Goal: Information Seeking & Learning: Learn about a topic

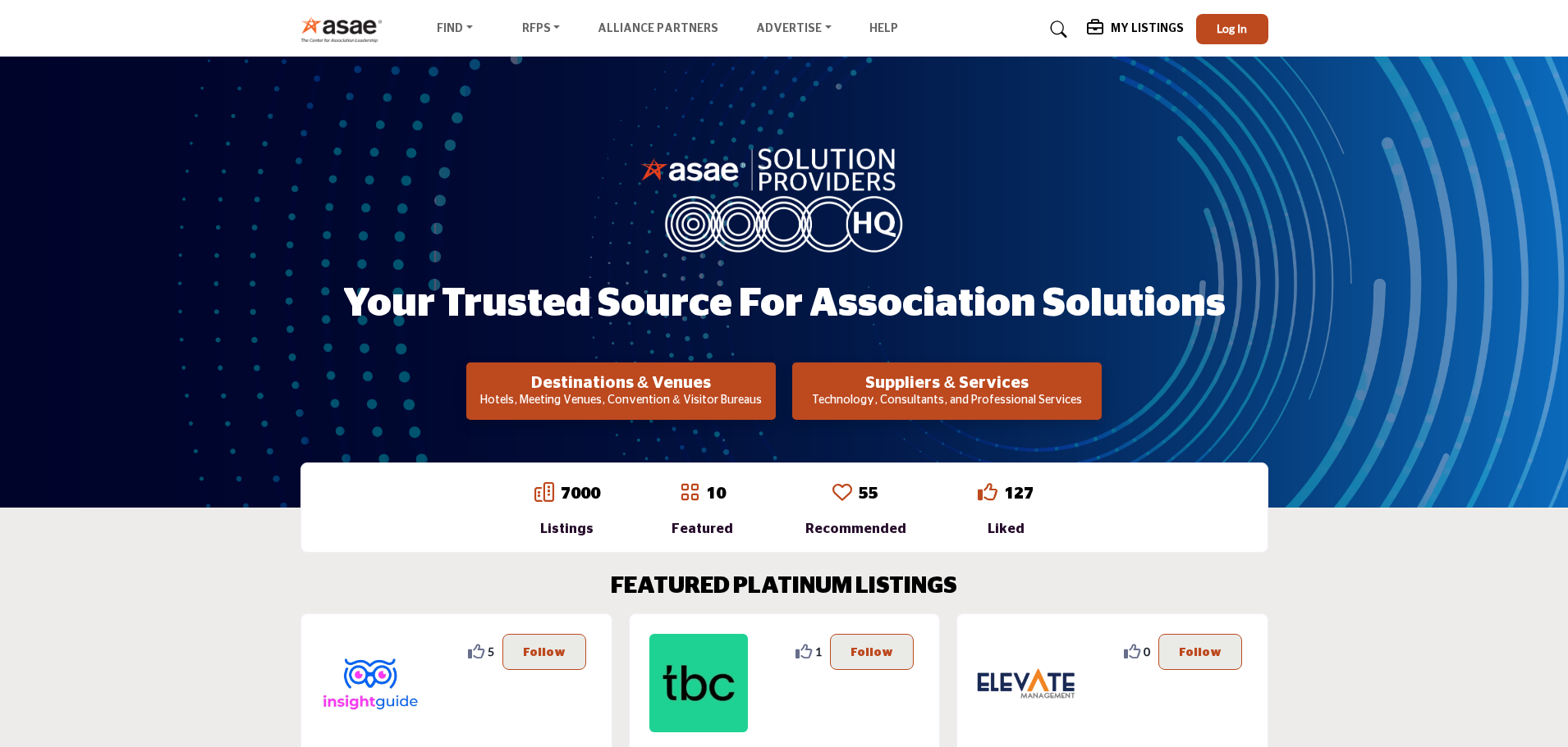
click at [919, 394] on p "Technology, Consultants, and Professional Services" at bounding box center [946, 401] width 299 height 16
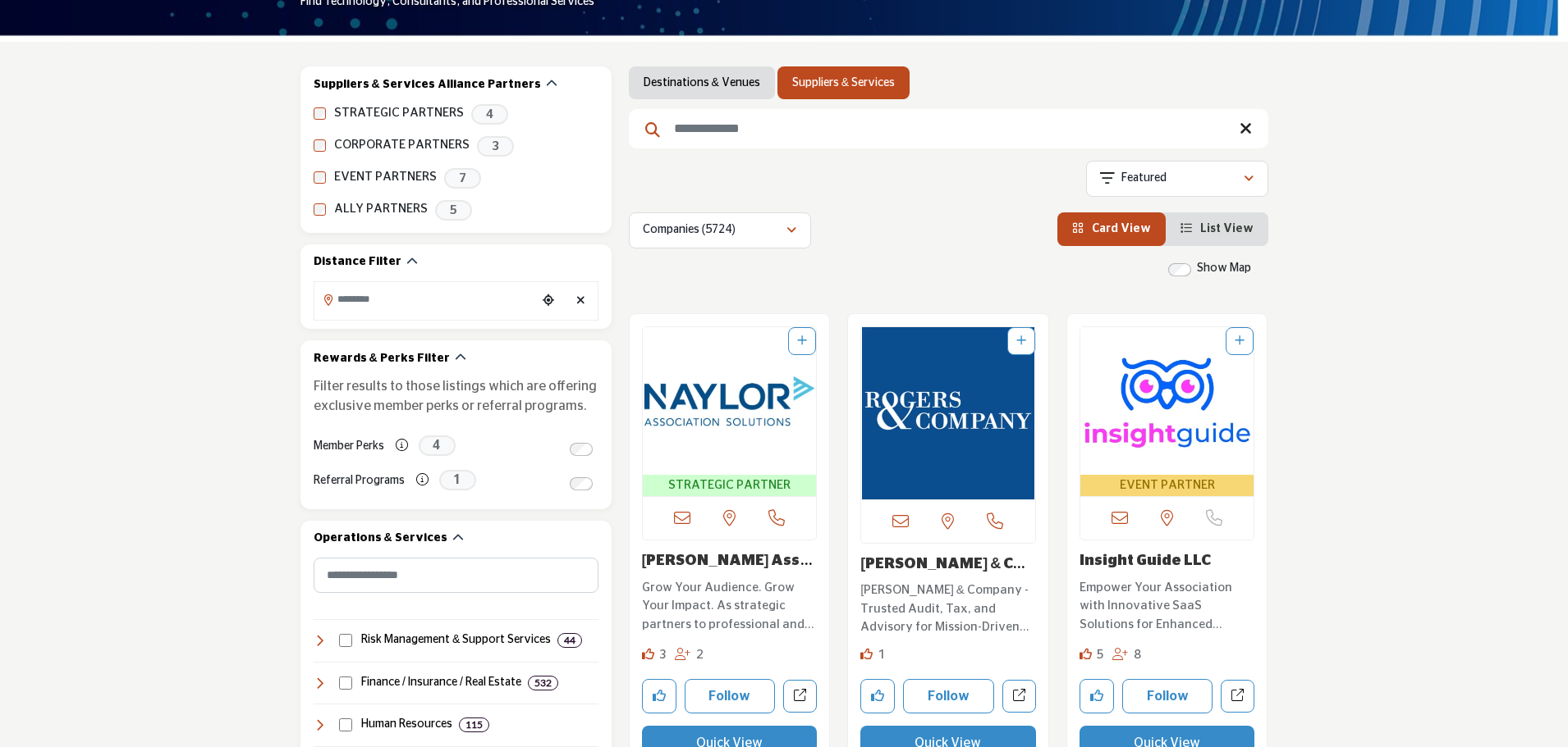
scroll to position [246, 0]
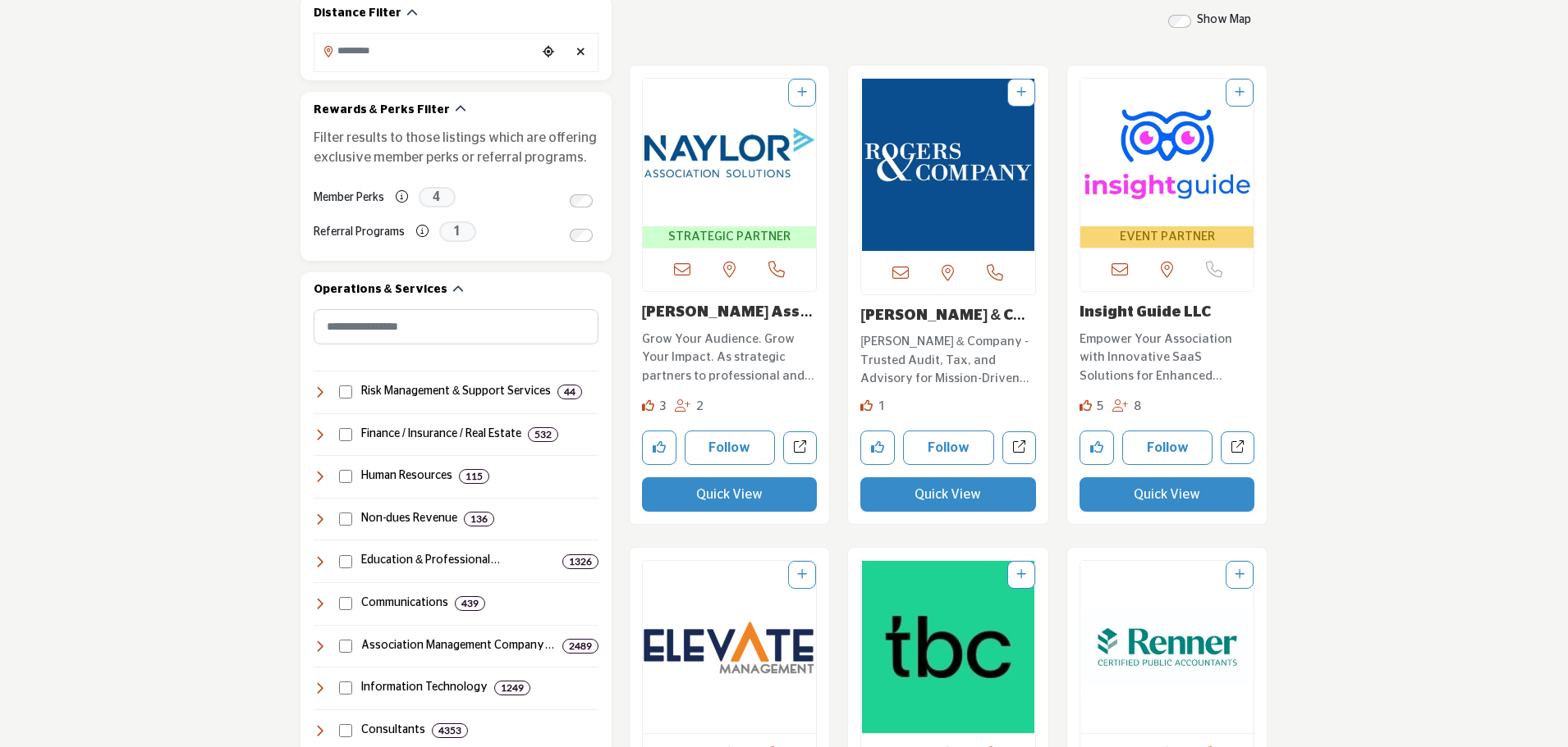
scroll to position [410, 0]
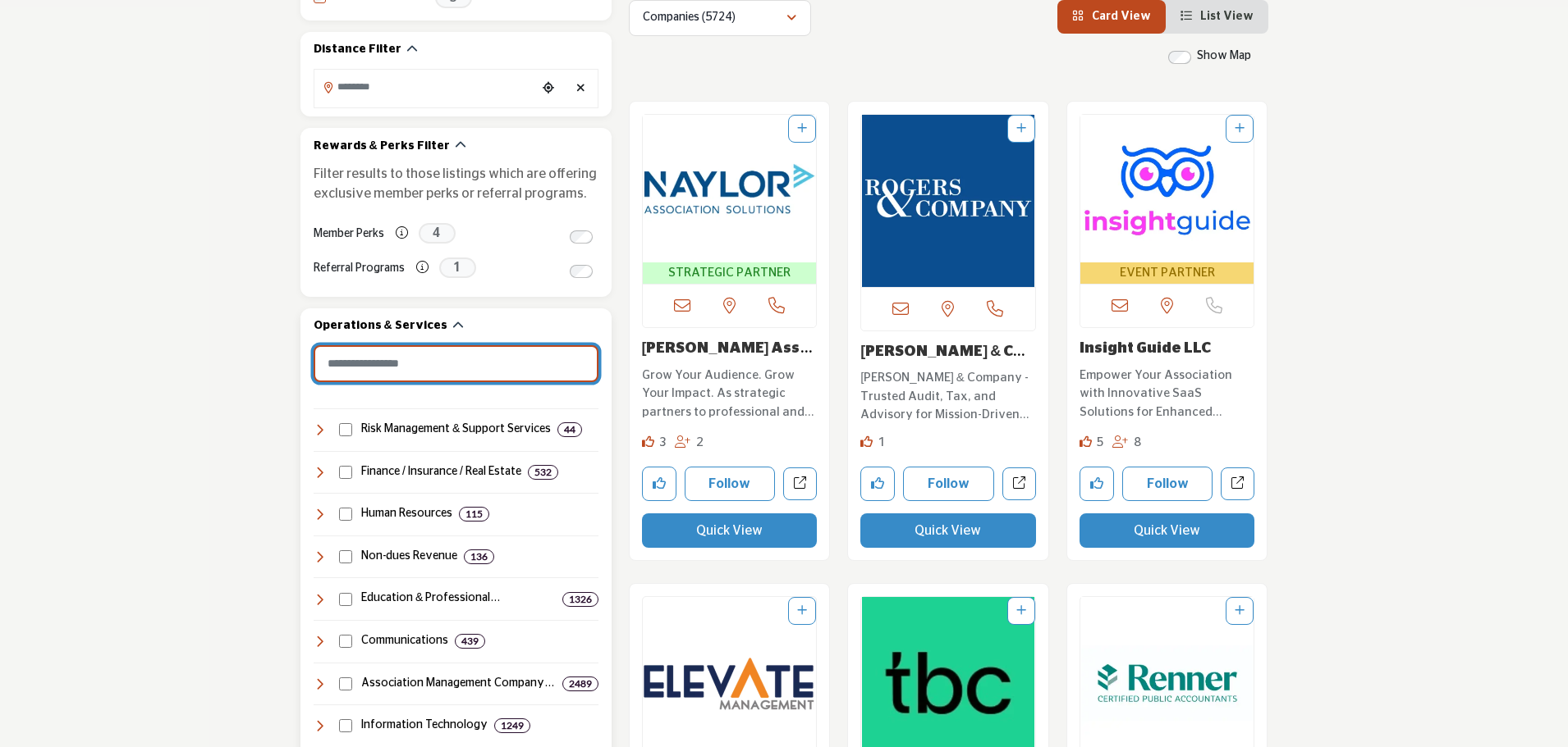
click at [464, 364] on input "Search Category" at bounding box center [456, 363] width 284 height 37
click at [343, 251] on div "Member Perks Perks are exclusive offers which you can claim/redeem through the …" at bounding box center [456, 237] width 284 height 35
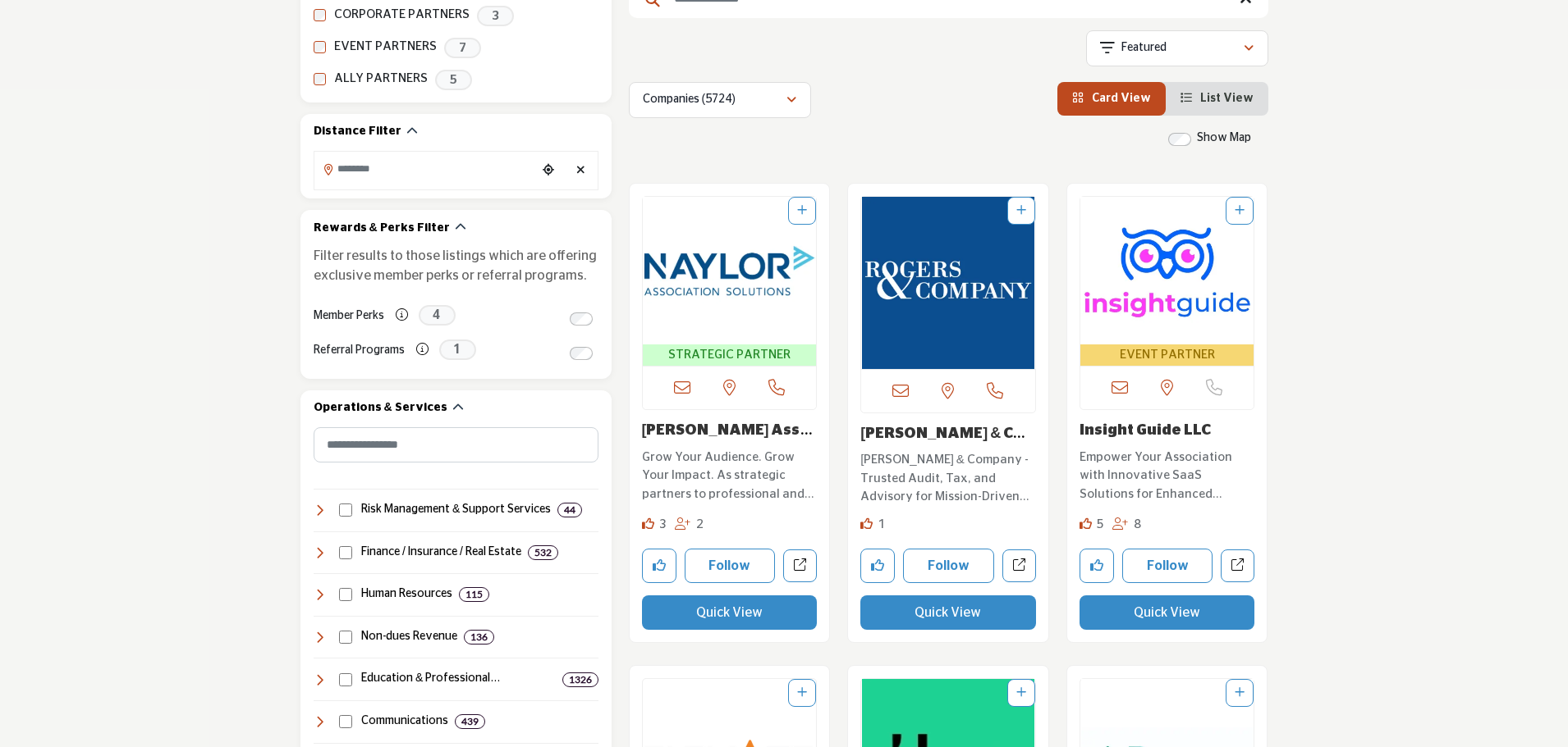
scroll to position [246, 0]
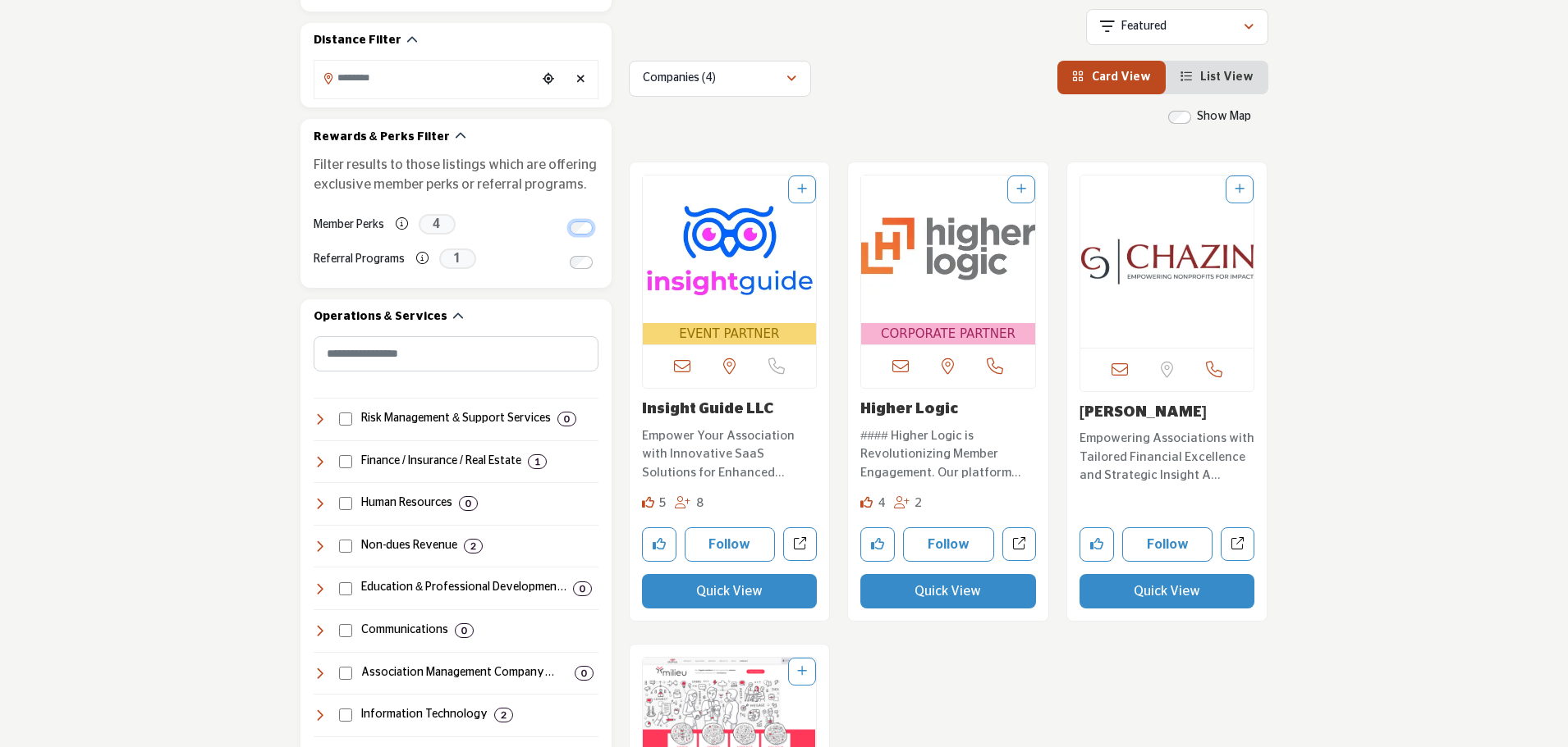
scroll to position [410, 0]
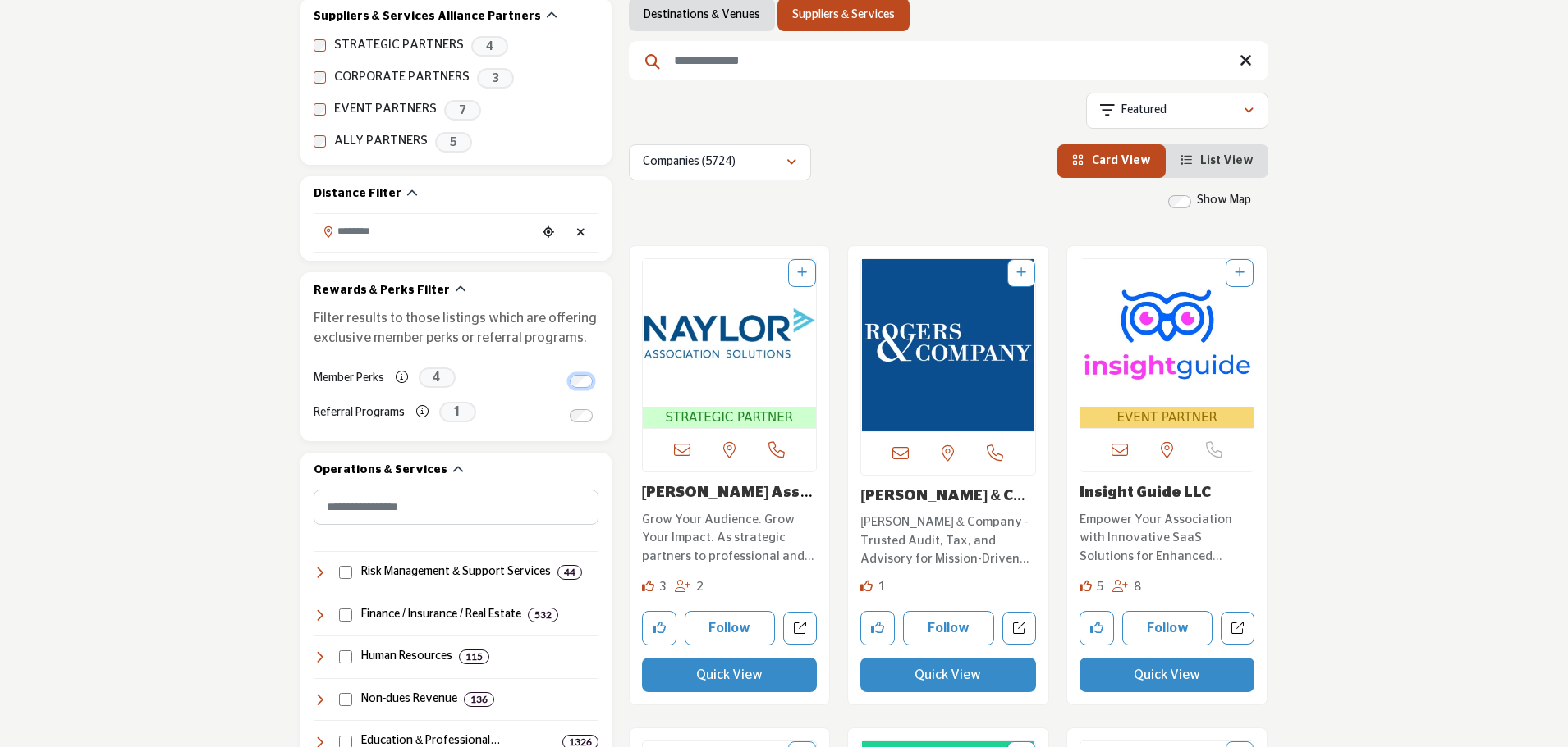
scroll to position [328, 0]
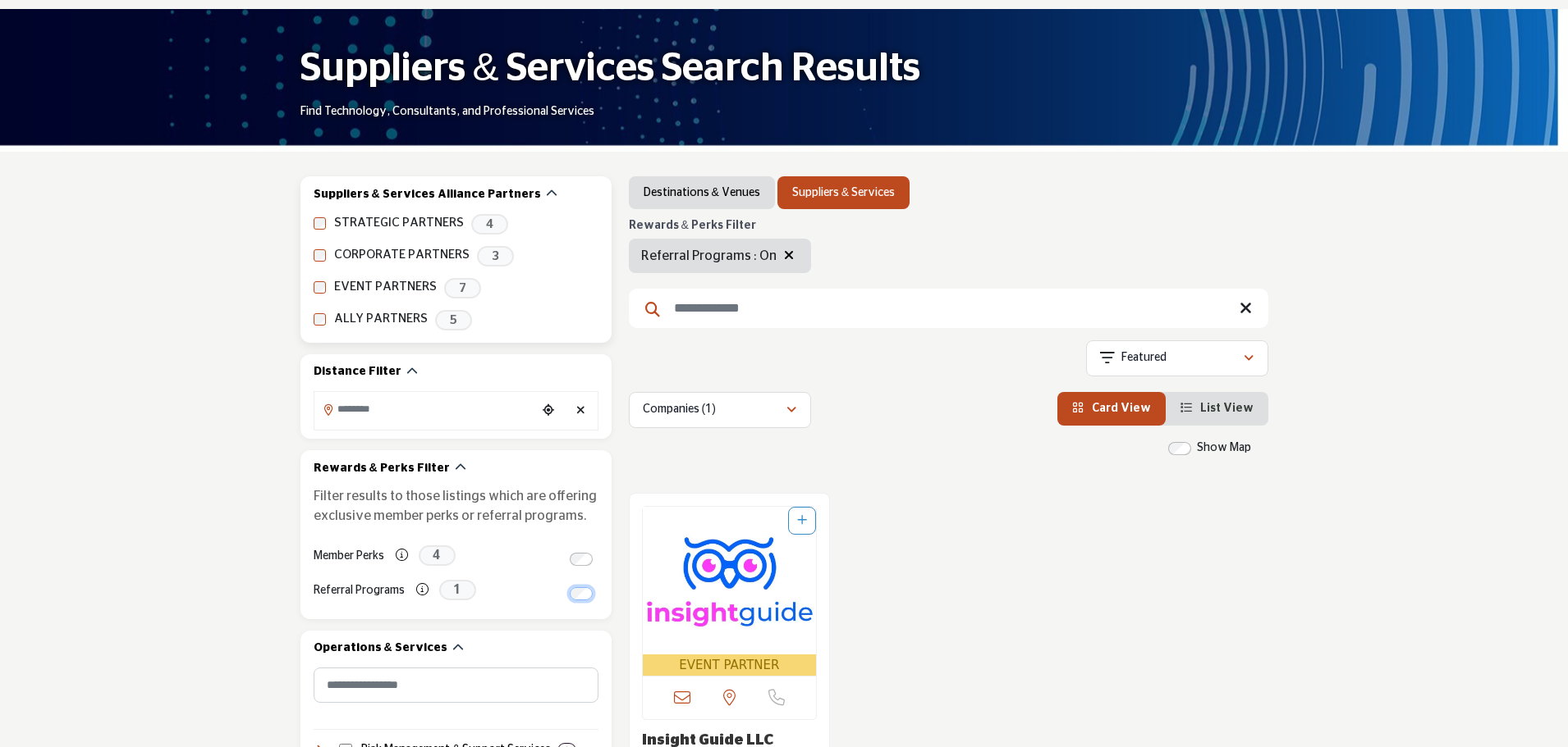
scroll to position [246, 0]
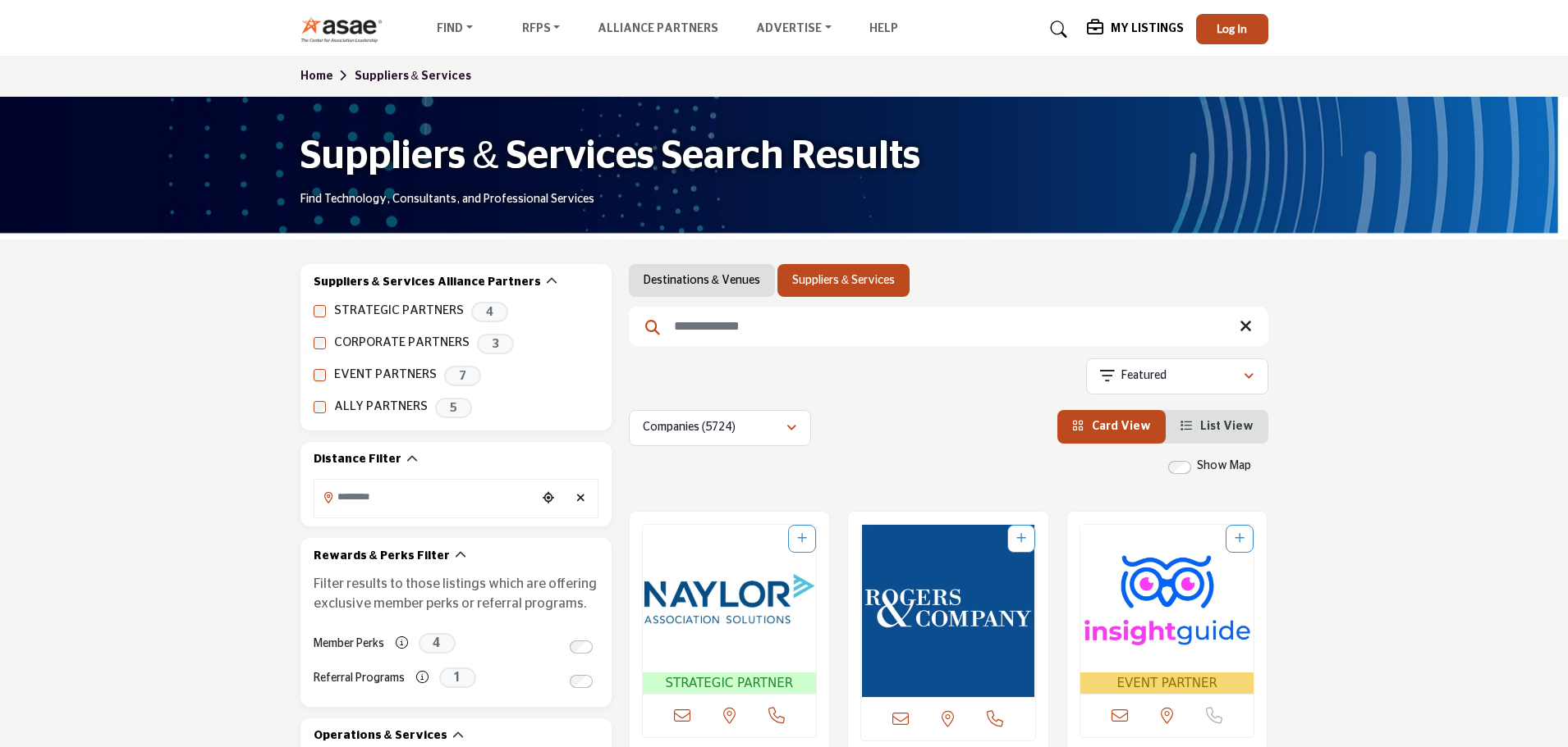
click at [694, 332] on input "Search Keyword" at bounding box center [949, 326] width 640 height 39
type input "********"
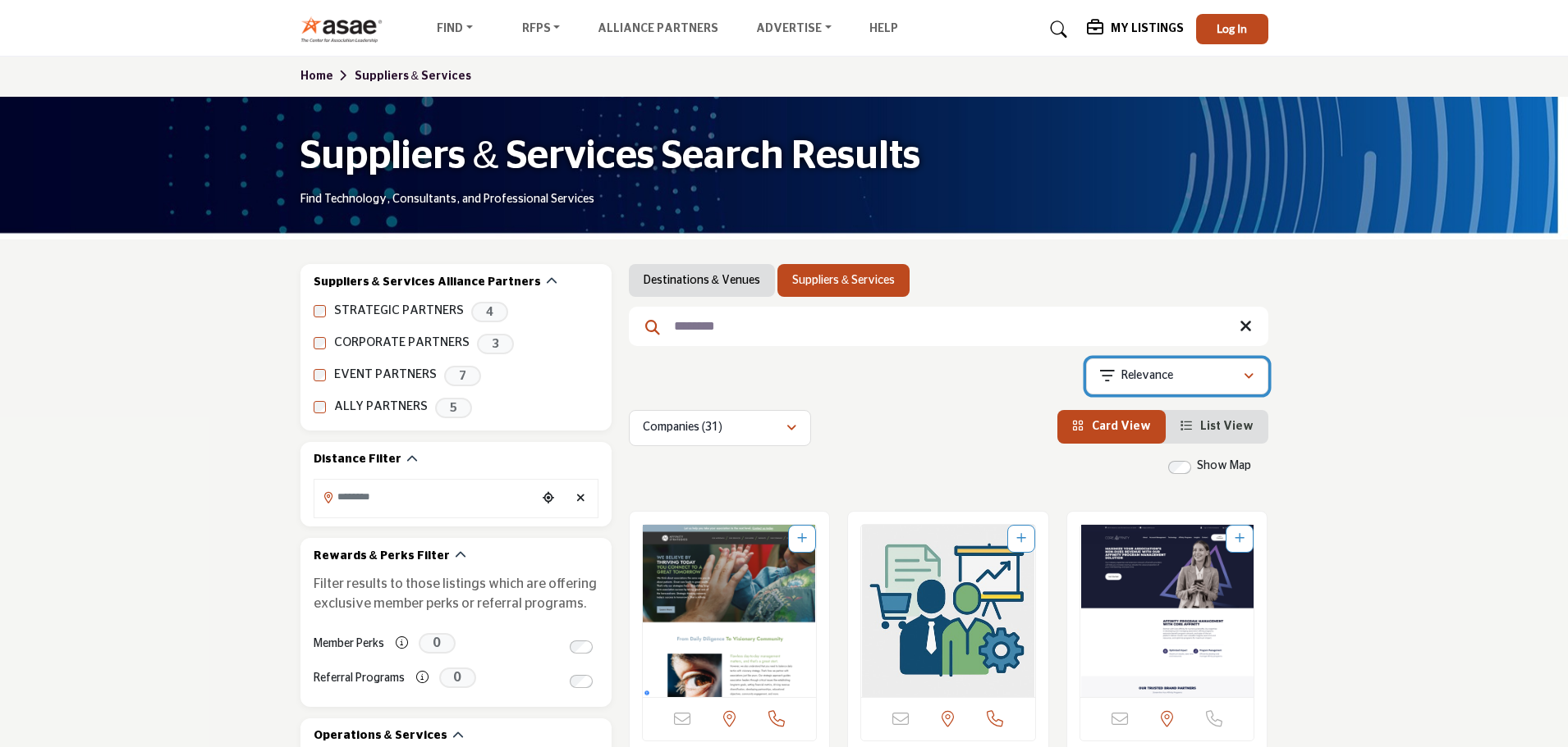
click at [1168, 376] on p "Relevance" at bounding box center [1147, 376] width 52 height 16
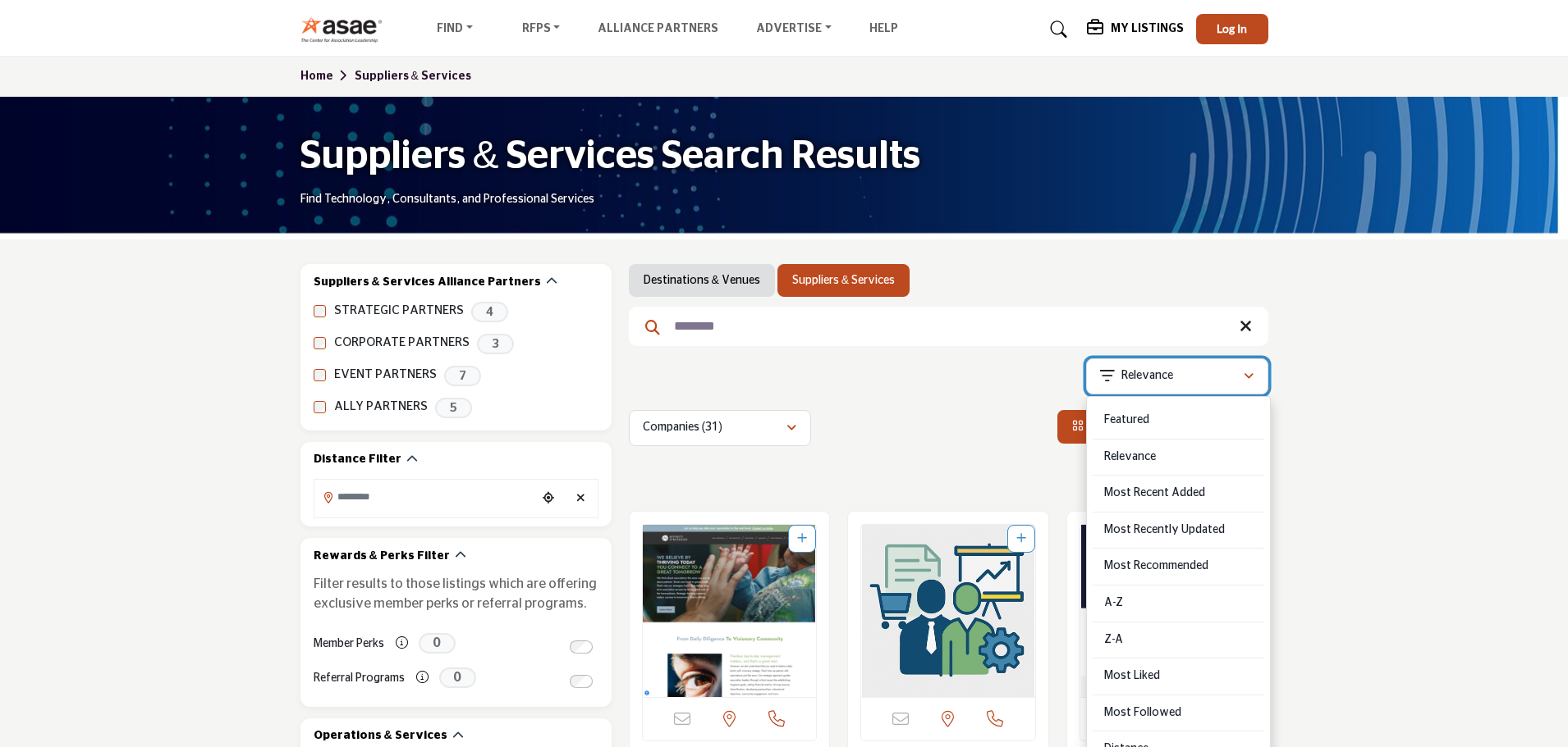
click at [1168, 376] on p "Relevance" at bounding box center [1147, 376] width 52 height 16
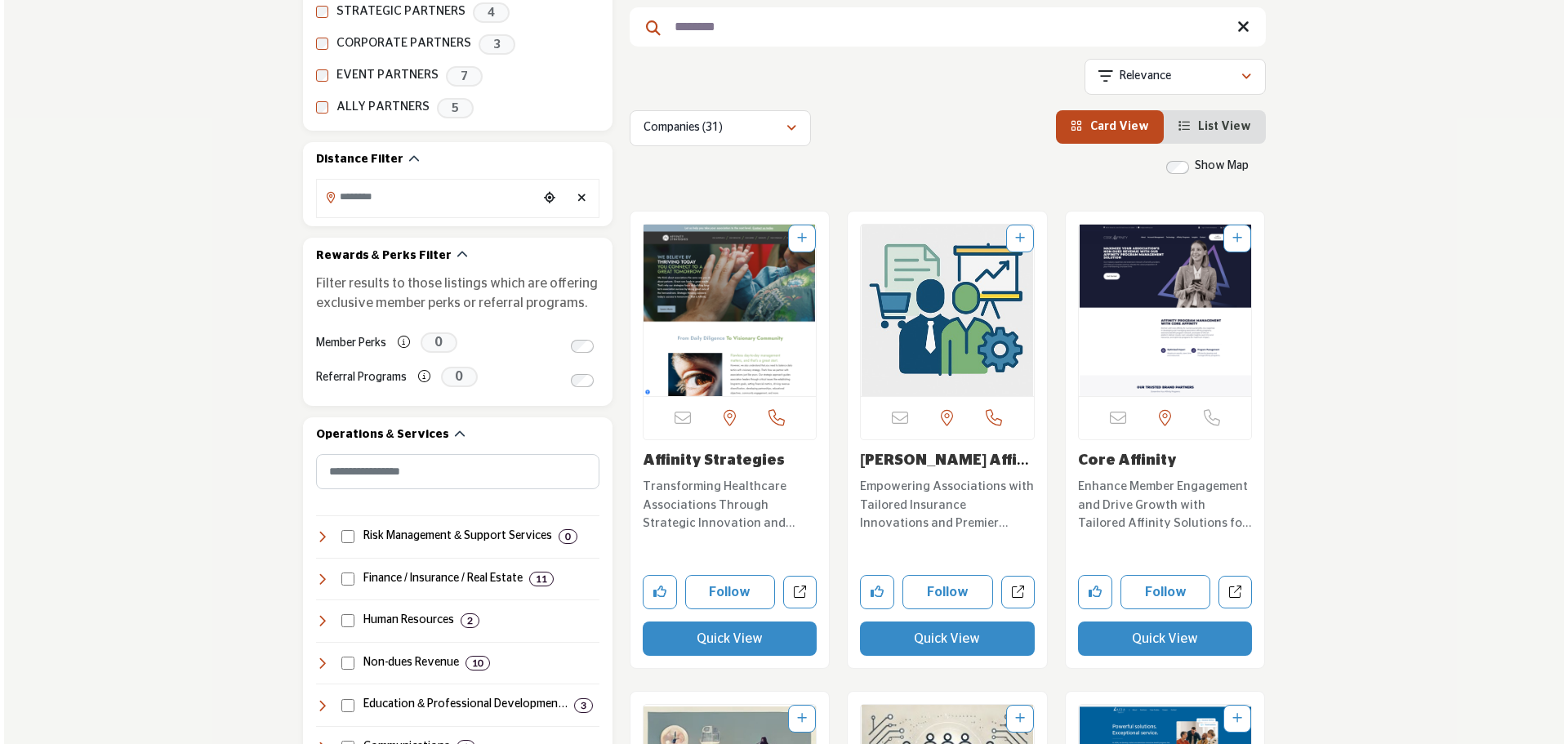
scroll to position [327, 0]
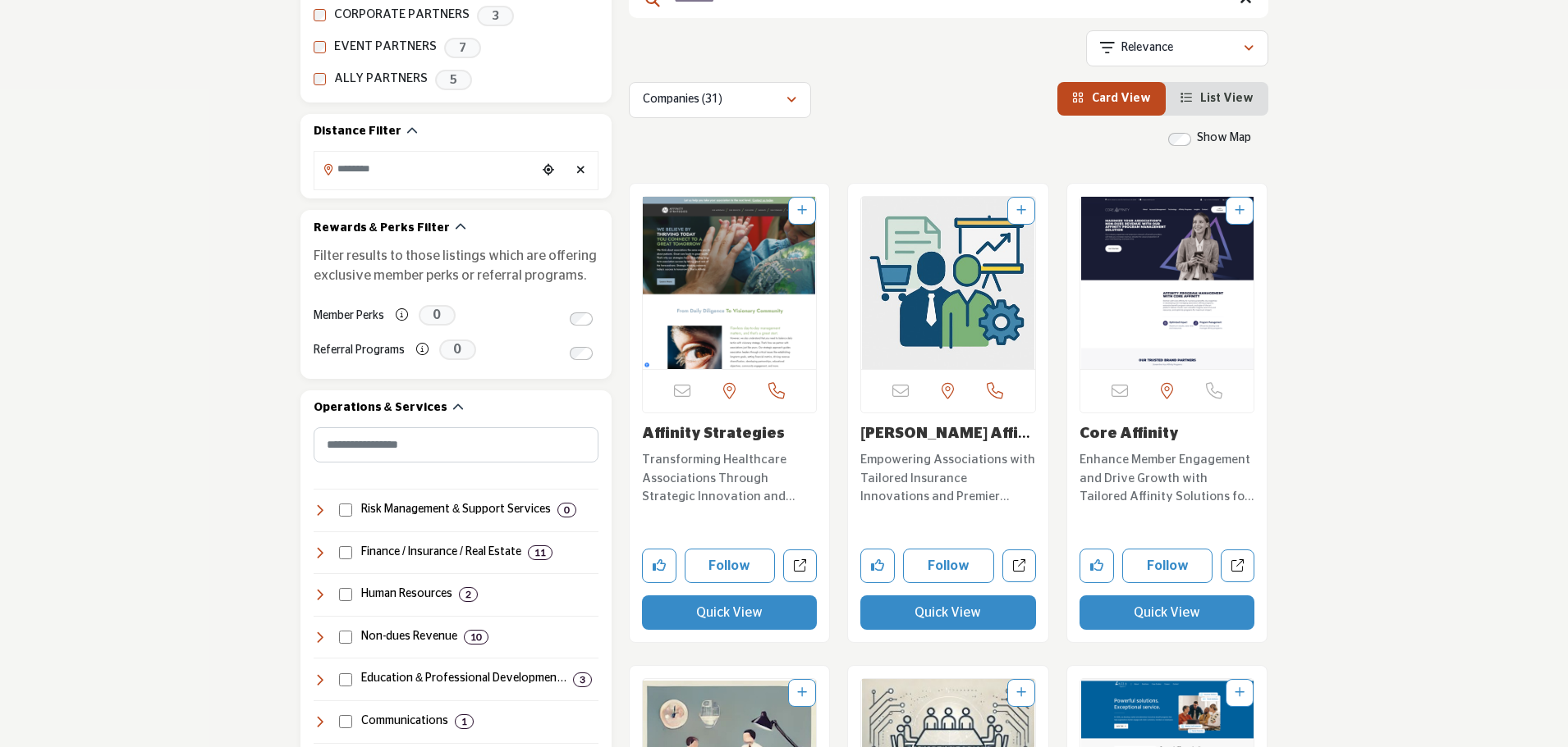
click at [949, 611] on button "Quick View" at bounding box center [948, 613] width 176 height 35
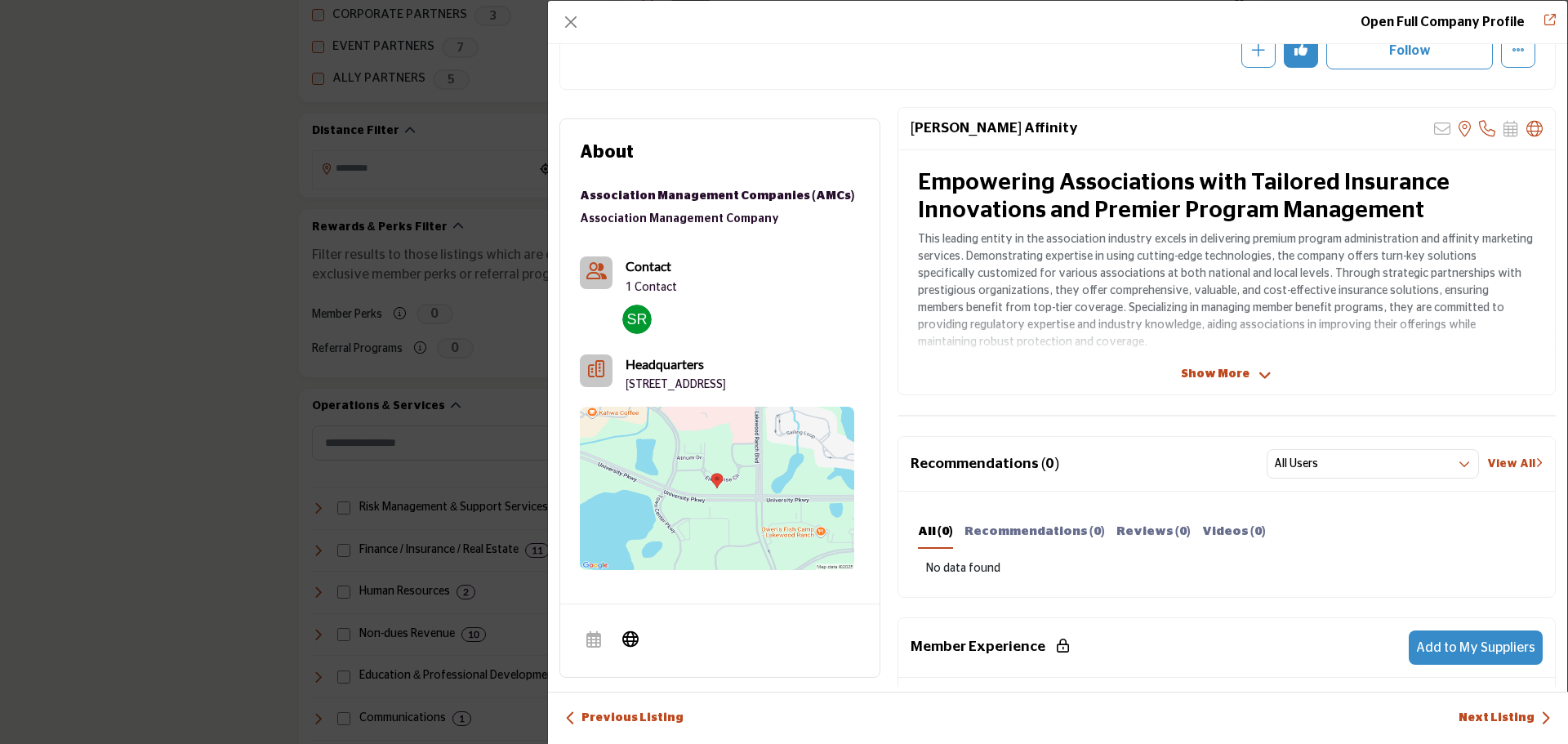
scroll to position [0, 0]
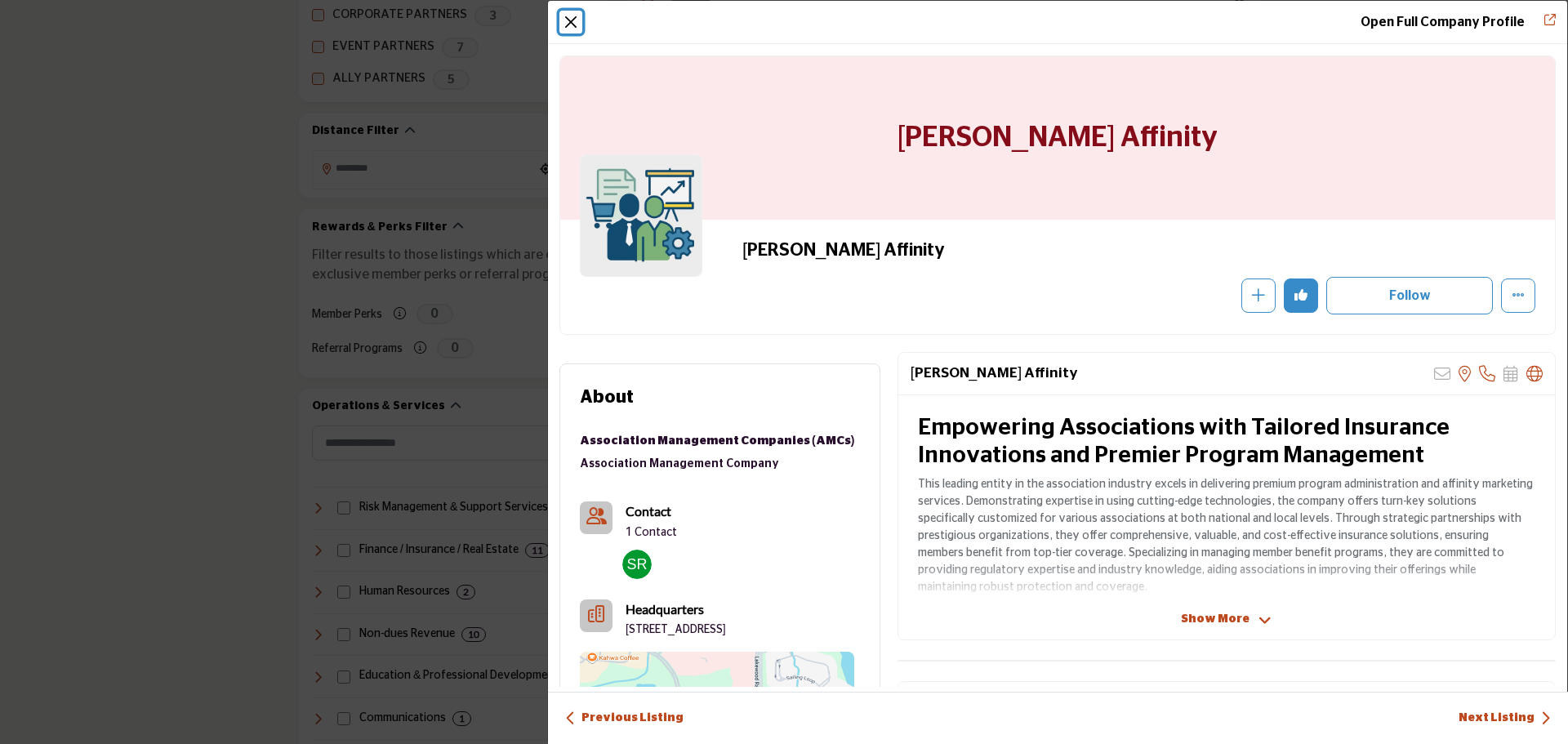
click at [572, 20] on button "Close" at bounding box center [571, 22] width 23 height 23
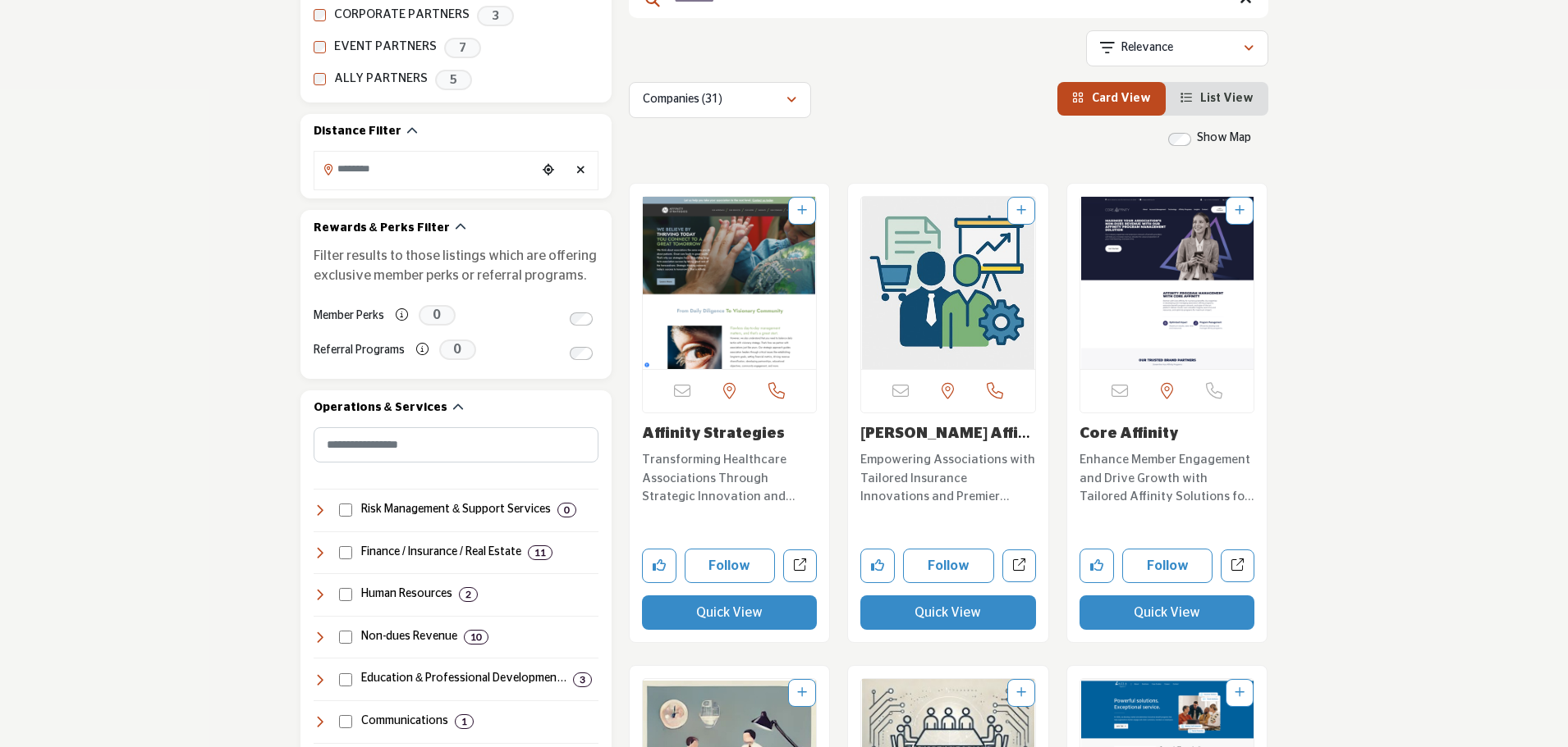
click at [718, 606] on button "Quick View" at bounding box center [730, 613] width 176 height 35
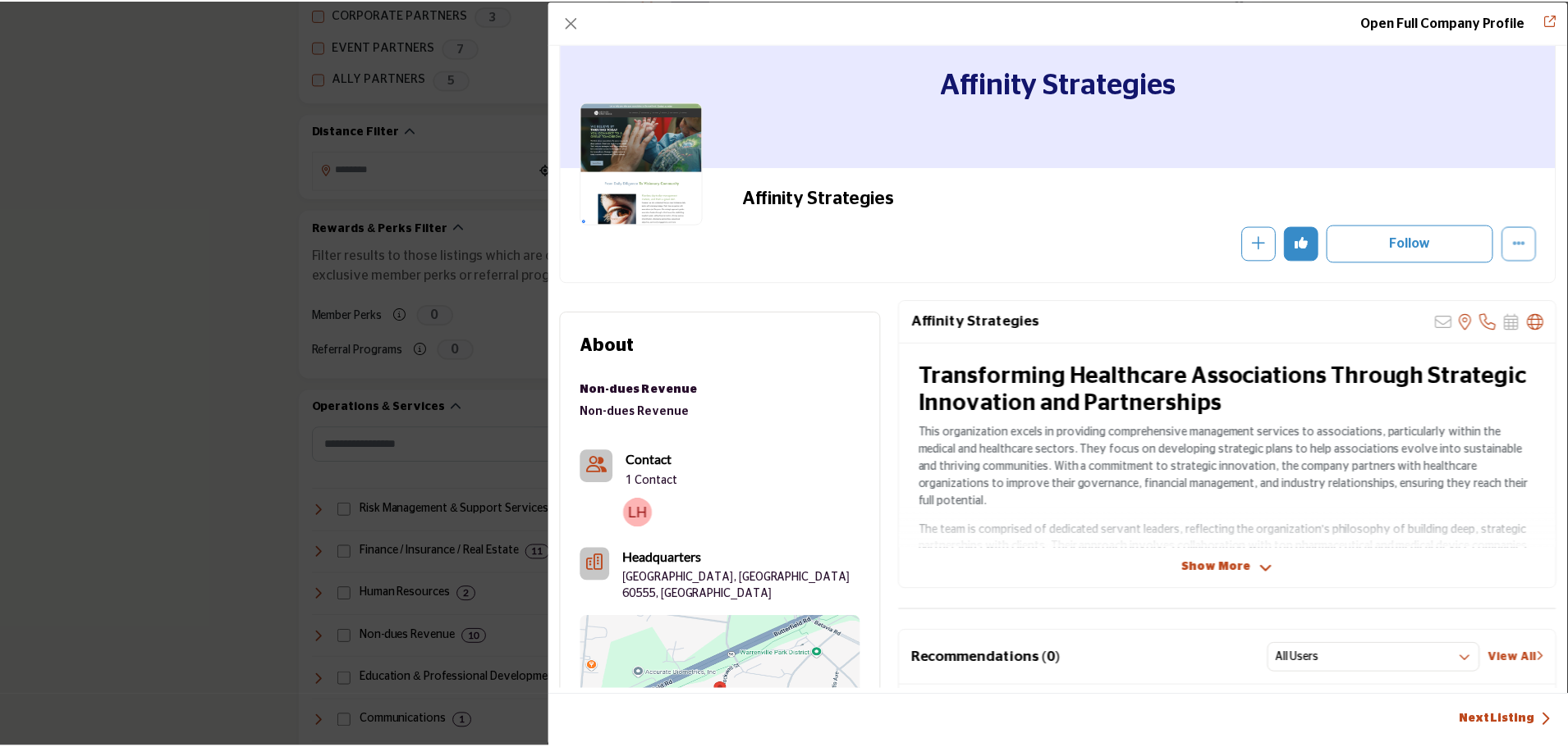
scroll to position [82, 0]
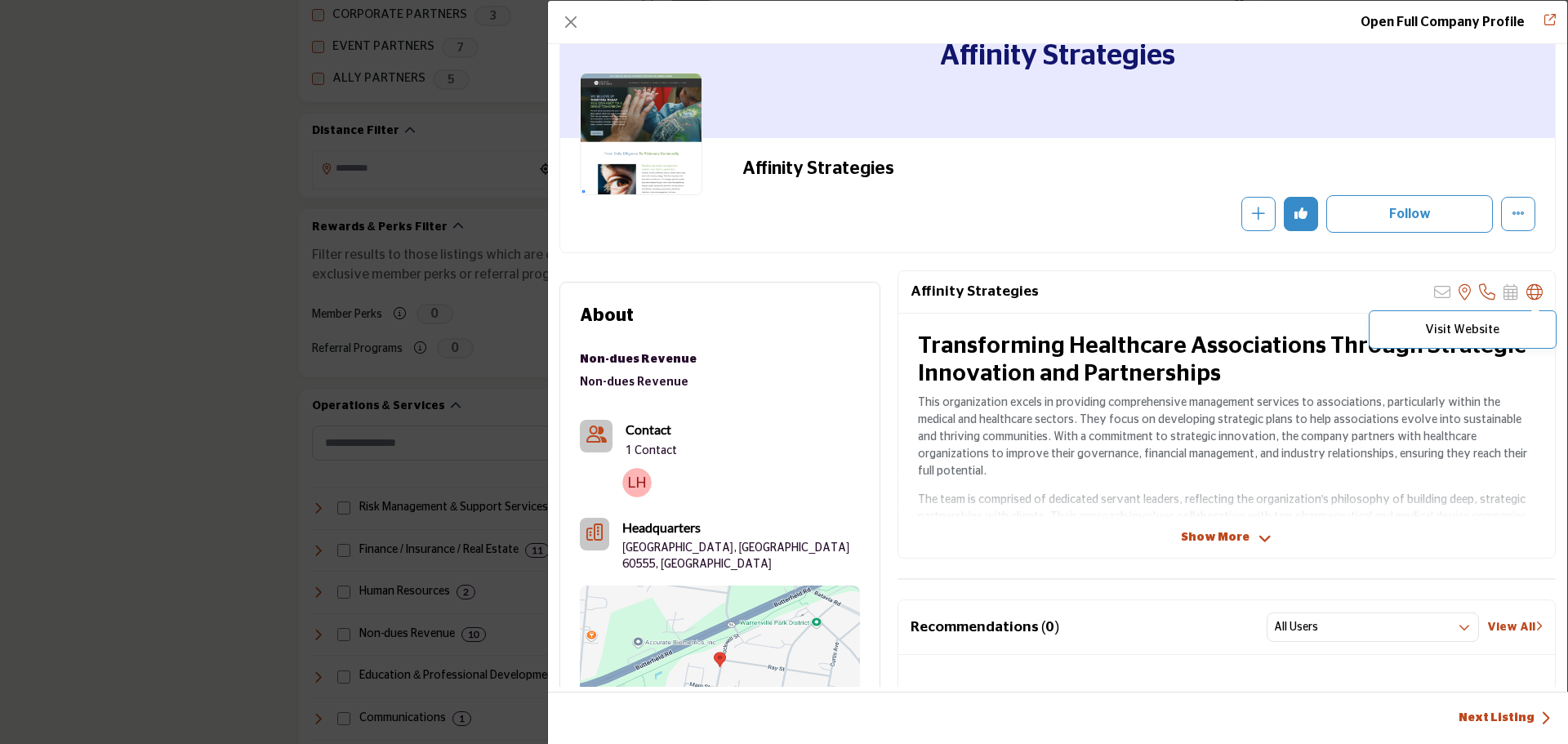
click at [1528, 291] on icon "Company Data Modal" at bounding box center [1534, 292] width 16 height 16
click at [573, 29] on button "Close" at bounding box center [571, 22] width 23 height 23
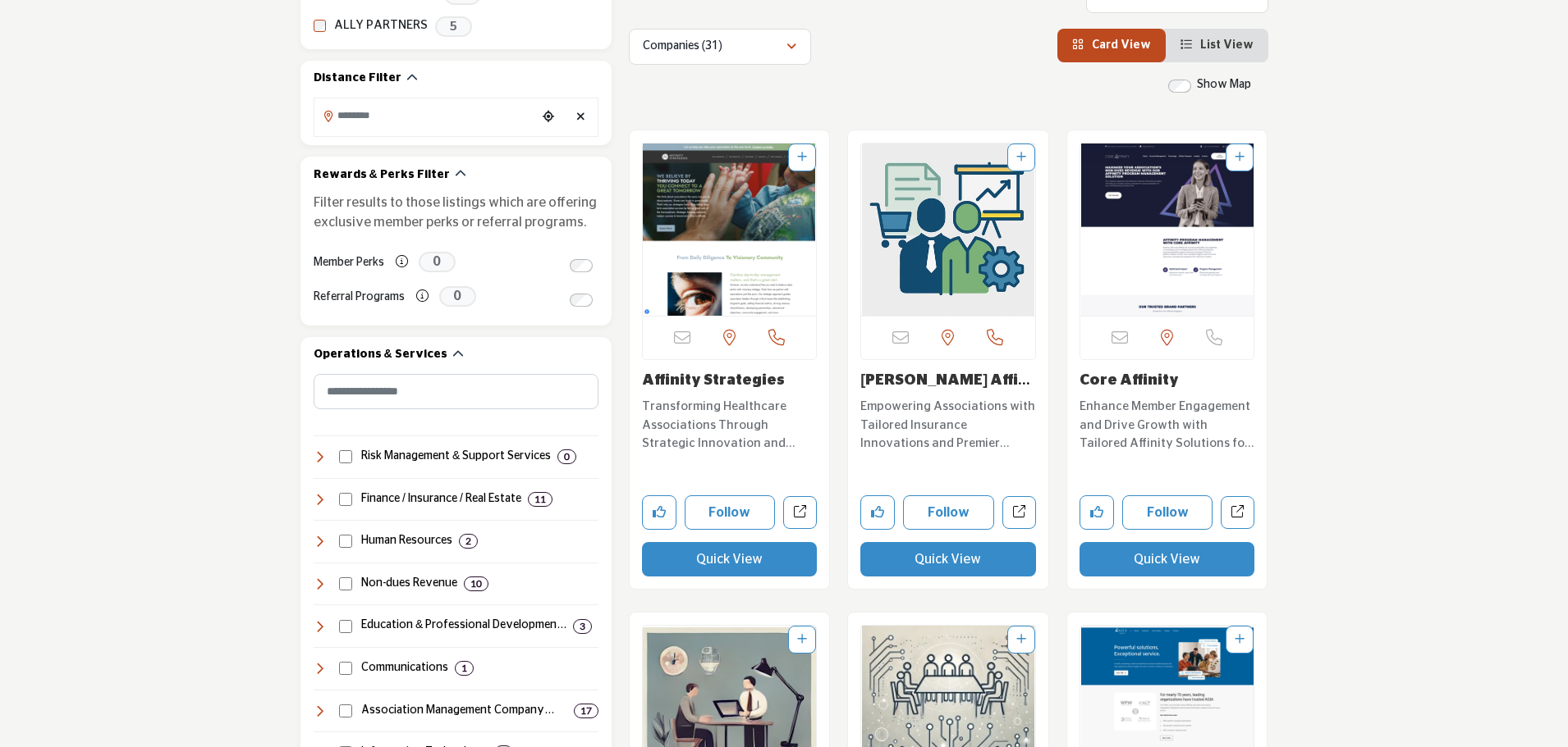
scroll to position [410, 0]
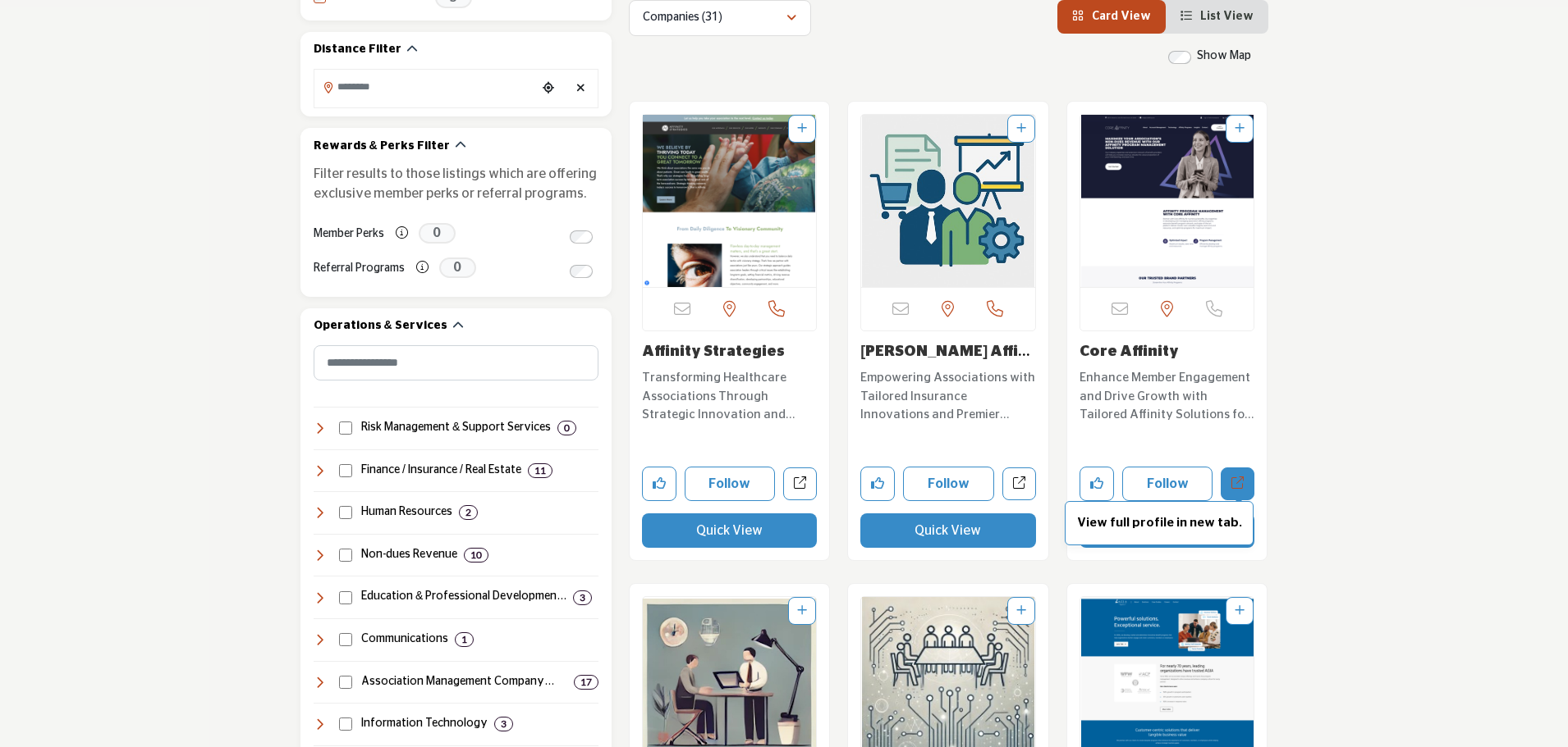
click at [1237, 483] on icon "Open core-affinity in new tab" at bounding box center [1237, 482] width 12 height 12
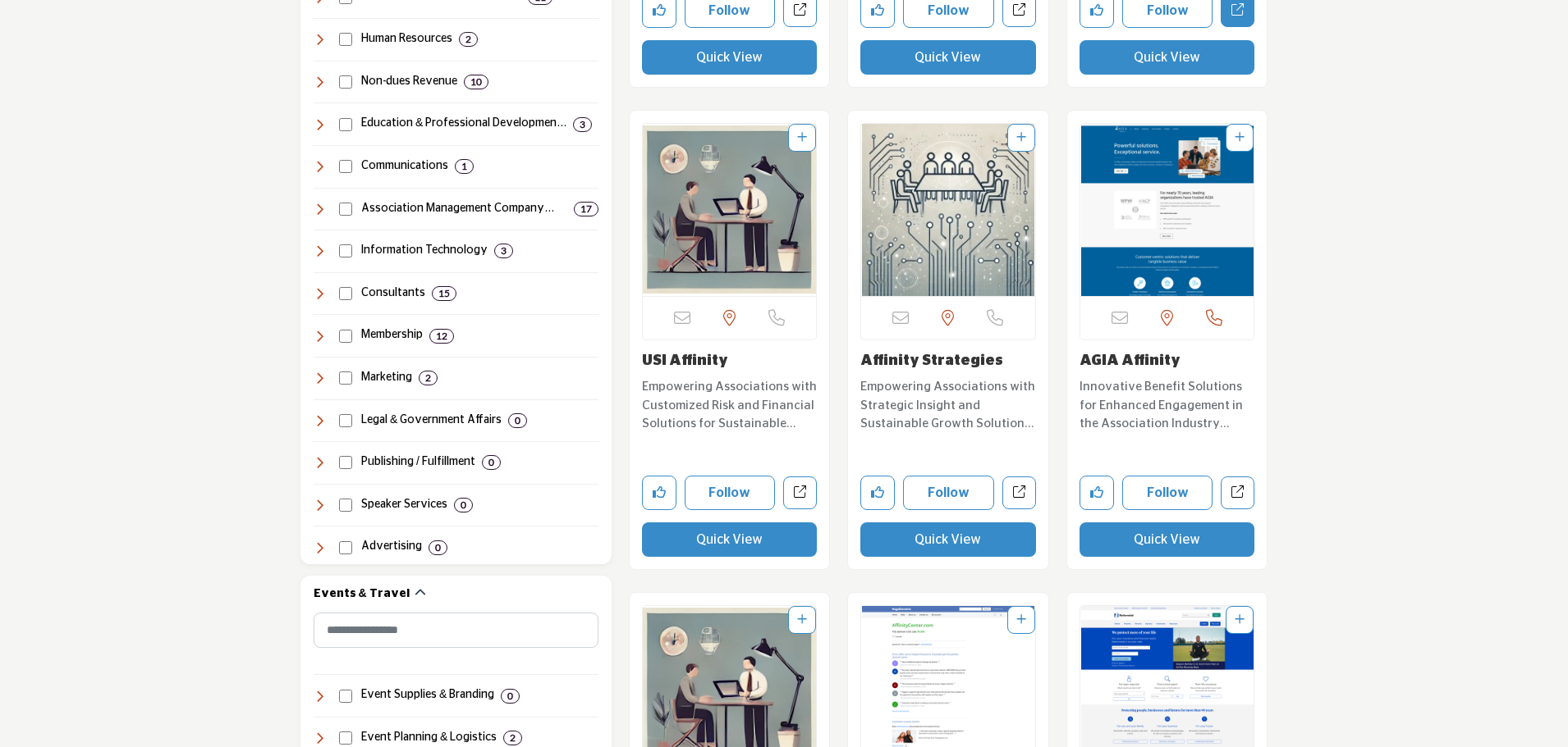
scroll to position [902, 0]
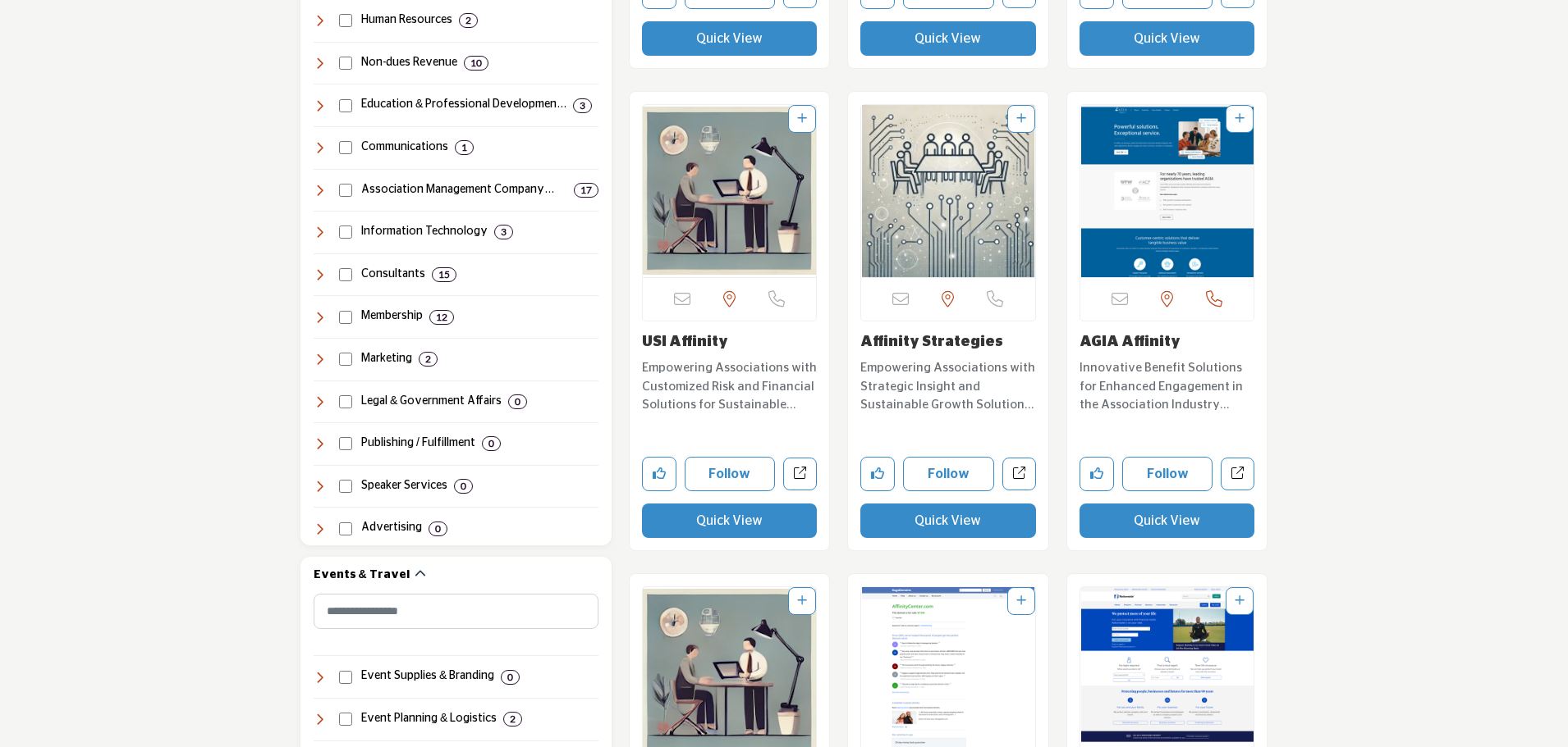
click at [1186, 530] on button "Quick View" at bounding box center [1168, 521] width 176 height 35
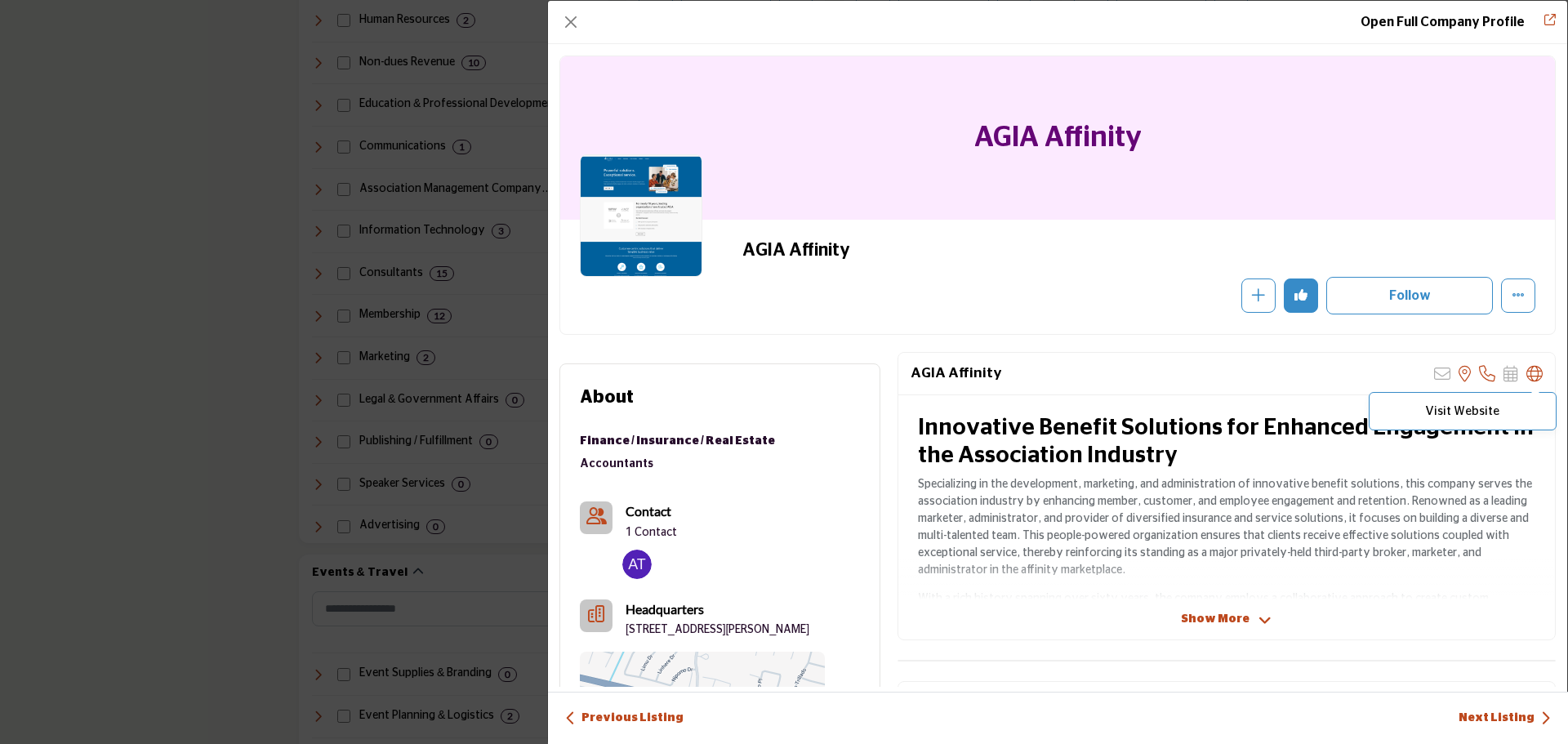
click at [1526, 374] on icon "Company Data Modal" at bounding box center [1534, 374] width 16 height 16
click at [568, 25] on button "Close" at bounding box center [571, 22] width 23 height 23
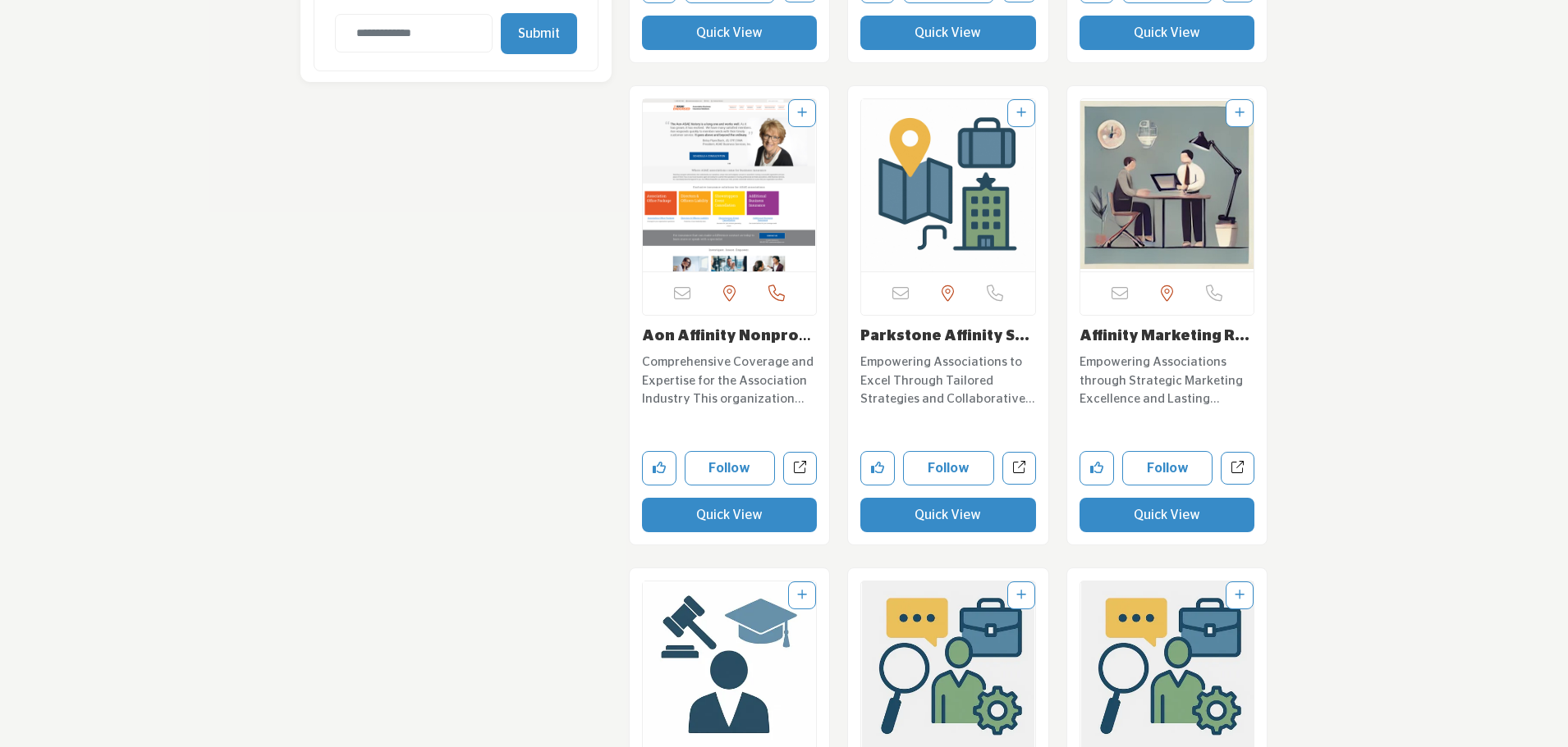
scroll to position [1887, 0]
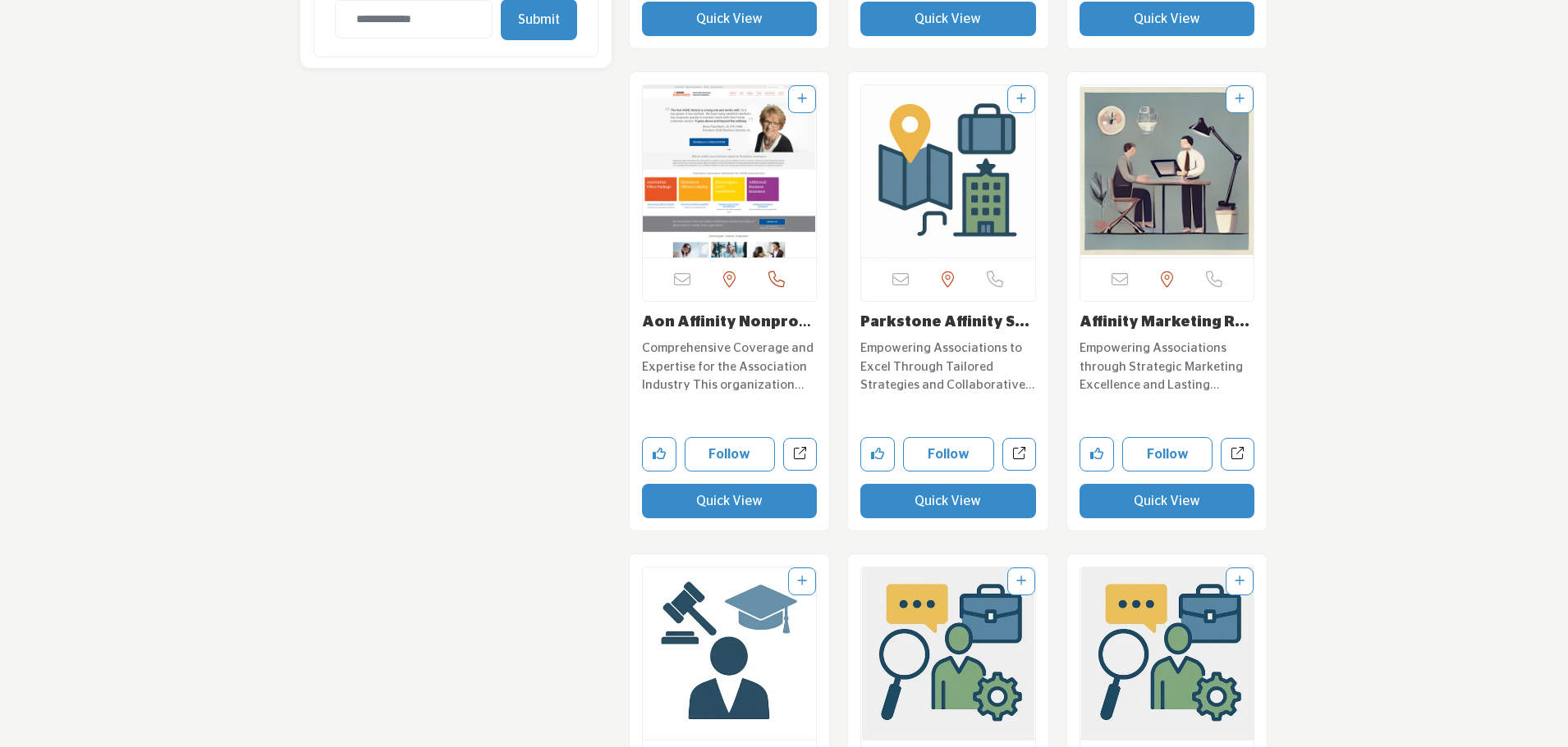
click at [733, 502] on button "Quick View" at bounding box center [730, 501] width 176 height 35
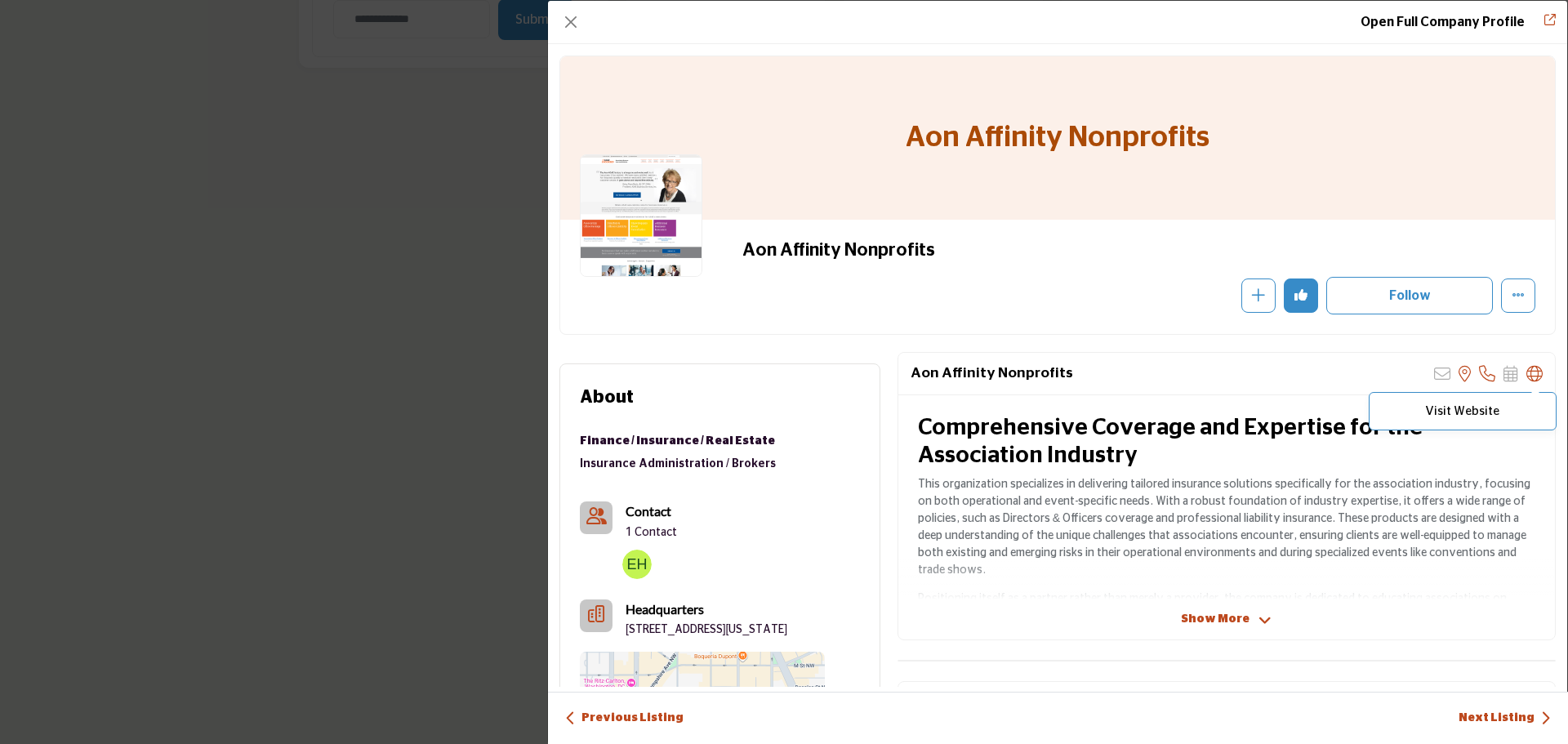
click at [1527, 368] on icon "Company Data Modal" at bounding box center [1534, 374] width 16 height 16
click at [575, 23] on button "Close" at bounding box center [571, 22] width 23 height 23
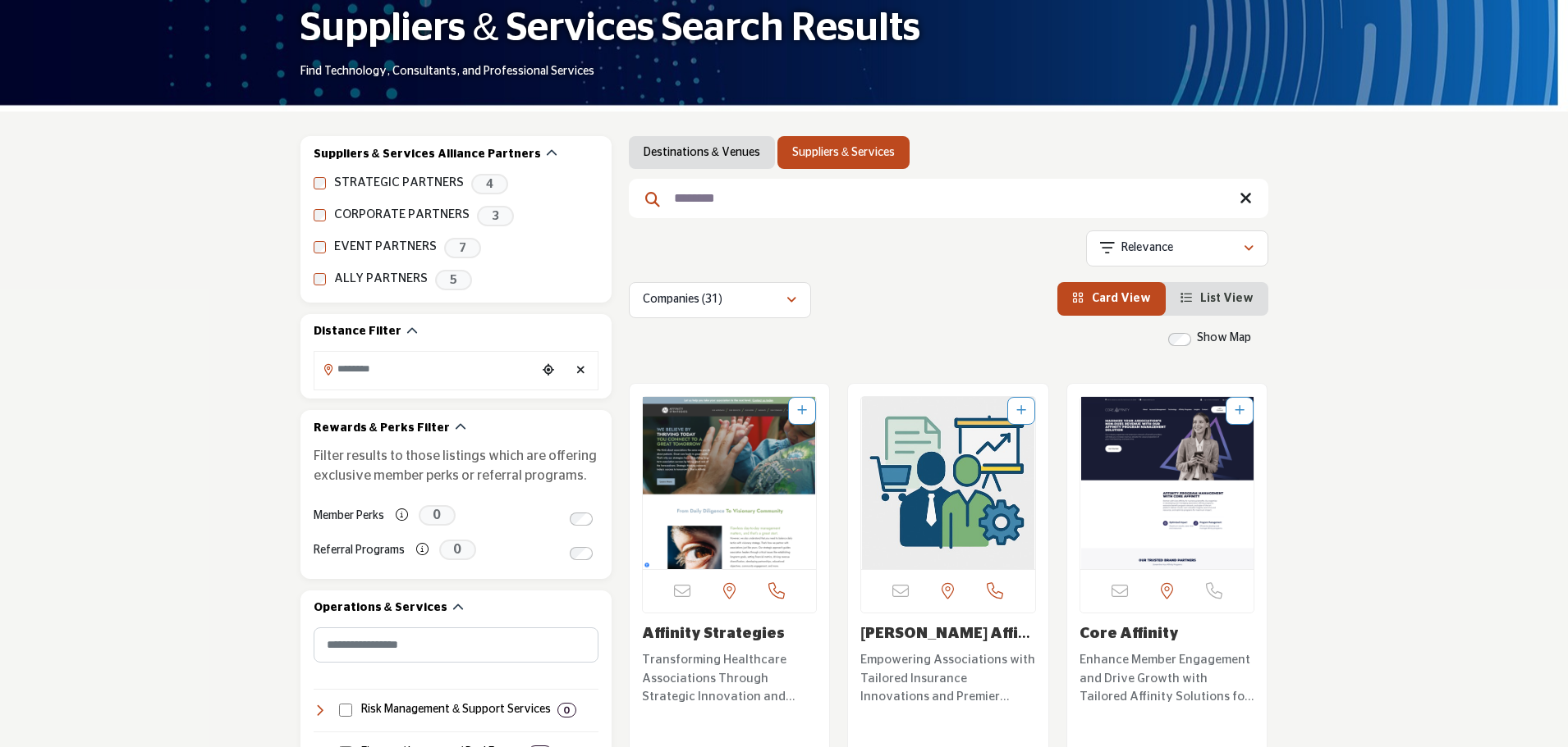
scroll to position [0, 0]
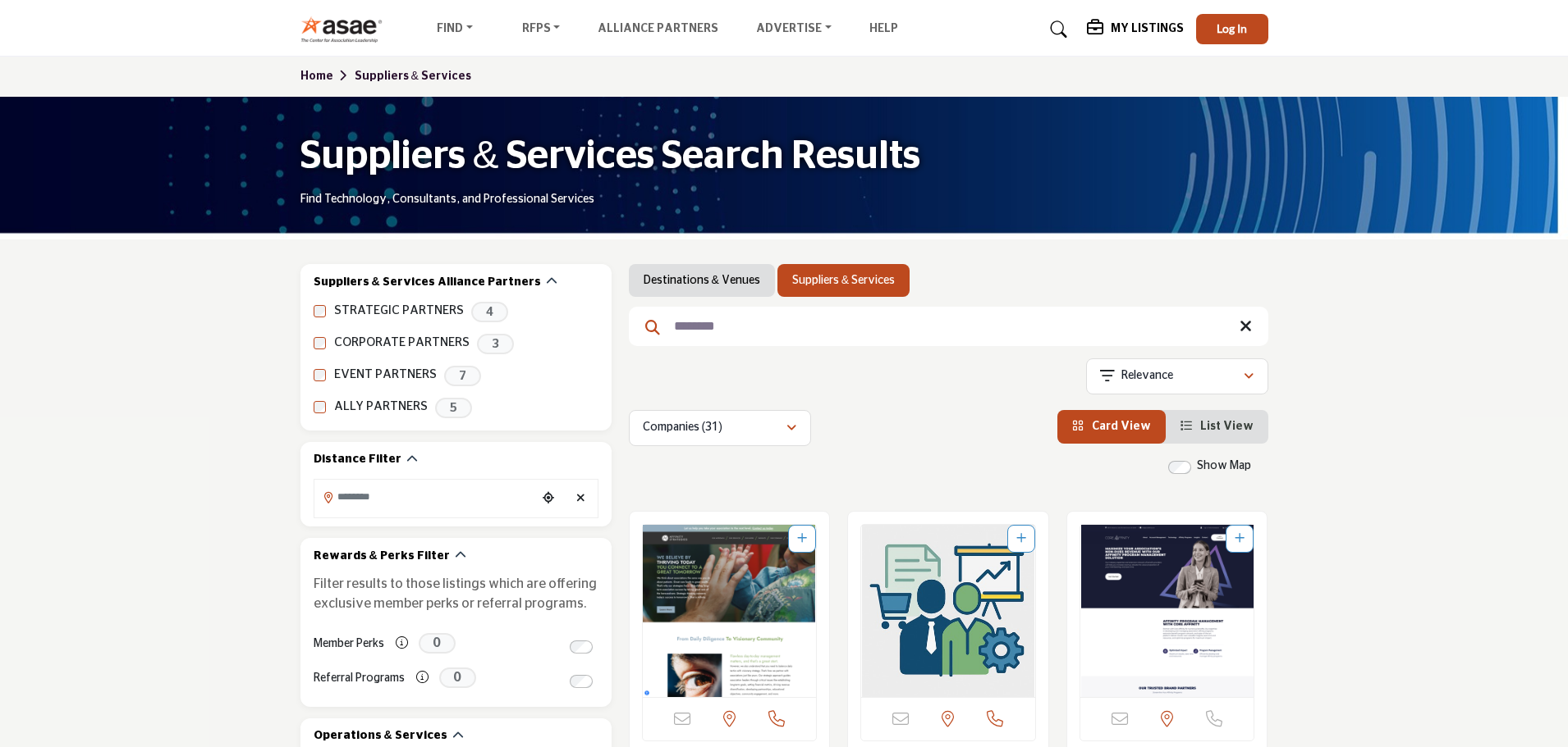
click at [375, 75] on link "Suppliers & Services" at bounding box center [413, 76] width 117 height 12
click at [306, 73] on link "Home" at bounding box center [327, 76] width 54 height 12
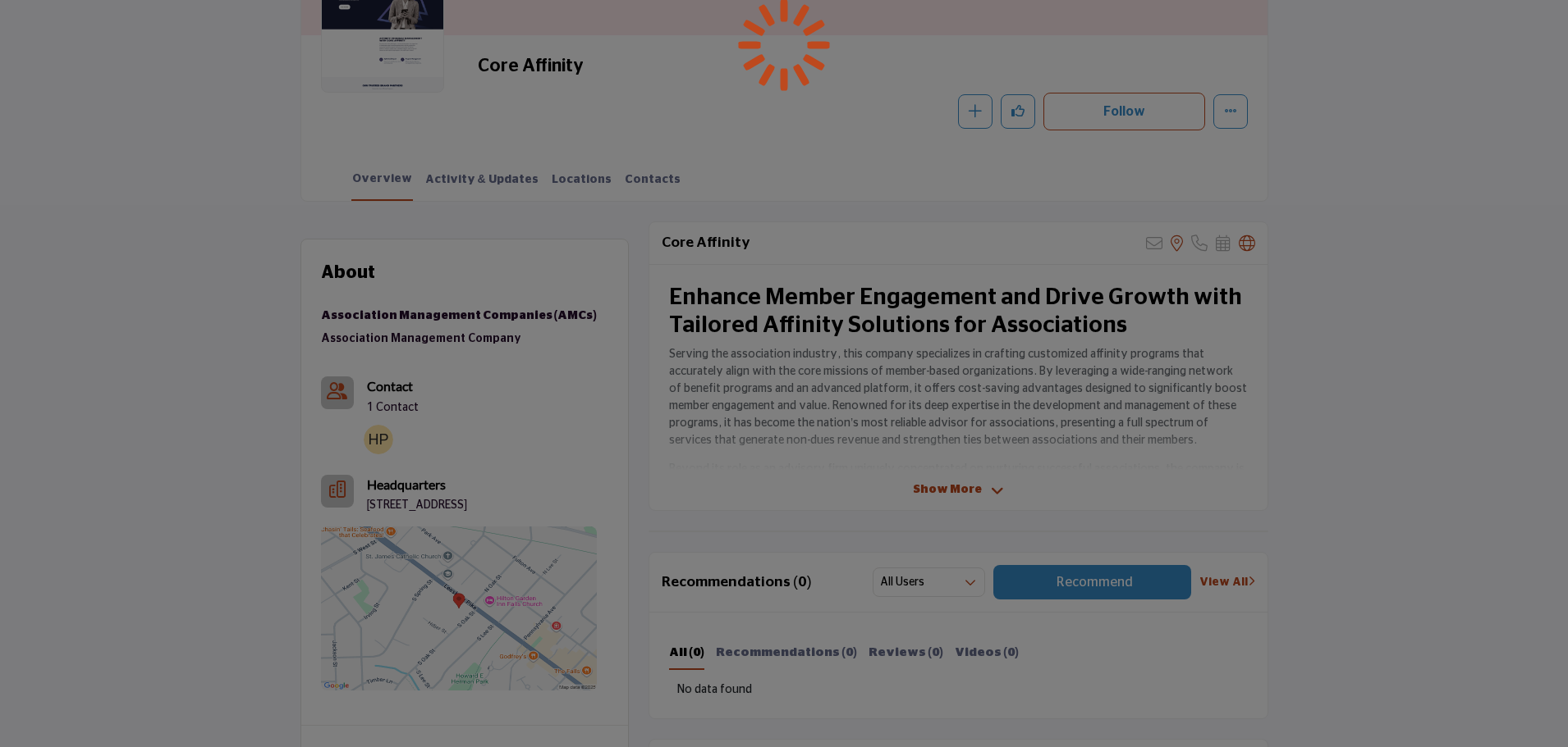
scroll to position [246, 0]
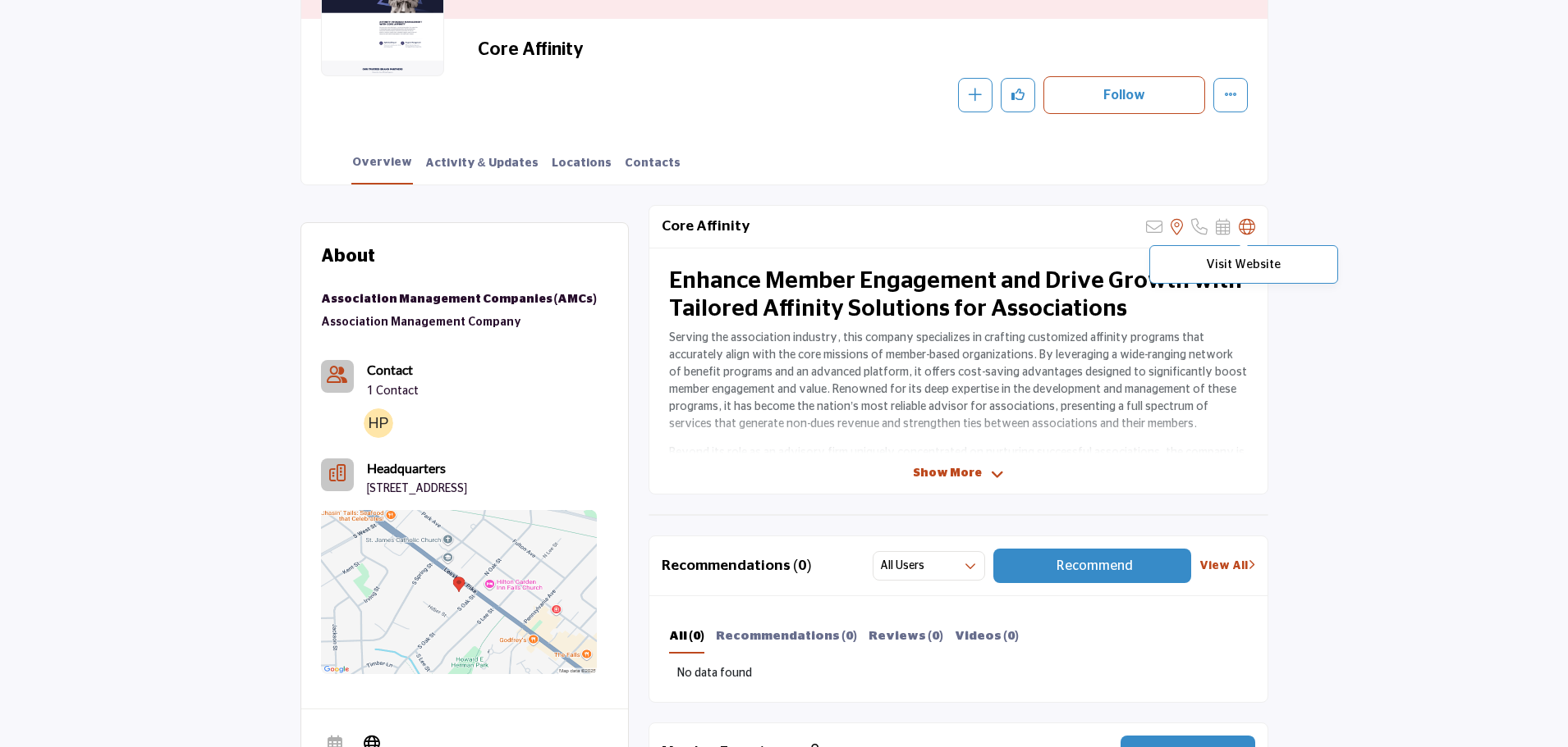
click at [1239, 228] on icon at bounding box center [1247, 228] width 16 height 16
